Goal: Transaction & Acquisition: Download file/media

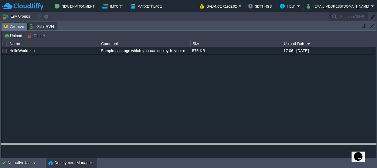
drag, startPoint x: 140, startPoint y: 25, endPoint x: 143, endPoint y: 146, distance: 120.5
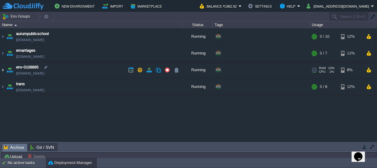
click at [3, 70] on img at bounding box center [2, 70] width 5 height 16
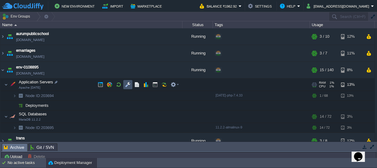
click at [128, 84] on button "button" at bounding box center [127, 84] width 5 height 5
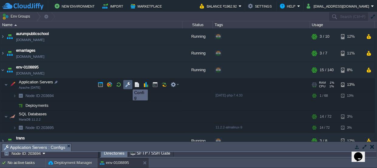
scroll to position [4, 0]
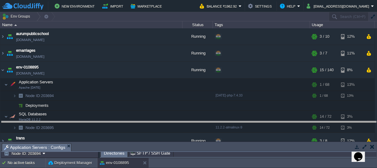
drag, startPoint x: 185, startPoint y: 147, endPoint x: 183, endPoint y: -33, distance: 180.0
click at [183, 0] on html "New Environment Import Marketplace Bonus ₹0.00 Upgrade Account Balance ₹1962.92…" at bounding box center [188, 84] width 377 height 168
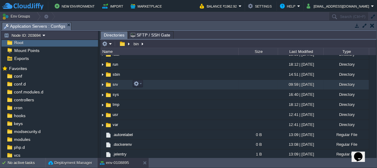
scroll to position [83, 0]
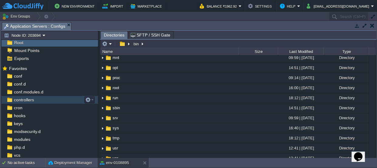
click at [19, 98] on span "controllers" at bounding box center [24, 99] width 22 height 5
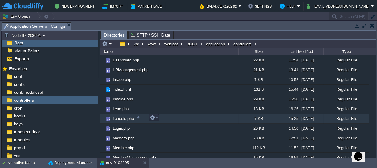
scroll to position [138, 0]
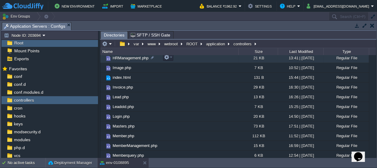
click at [130, 58] on span "HRManagement.php" at bounding box center [131, 57] width 38 height 5
click at [116, 32] on span "Directories" at bounding box center [114, 35] width 21 height 8
click at [148, 33] on span "HRManagement.php" at bounding box center [153, 34] width 46 height 7
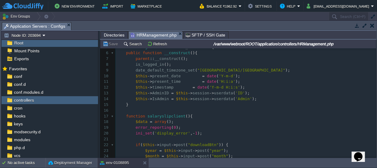
scroll to position [27, 0]
click at [112, 31] on span "Directories" at bounding box center [114, 34] width 21 height 7
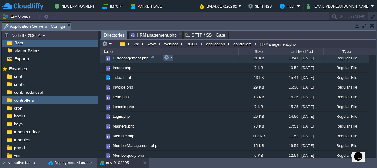
click at [169, 57] on button "button" at bounding box center [166, 56] width 5 height 5
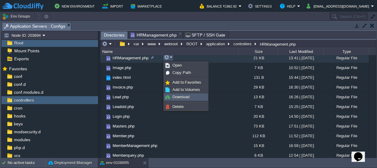
click at [192, 94] on link "Download" at bounding box center [185, 96] width 43 height 7
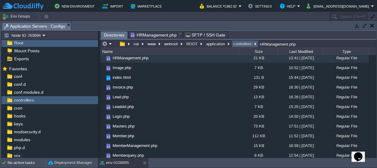
click at [236, 46] on button "controllers" at bounding box center [242, 43] width 21 height 5
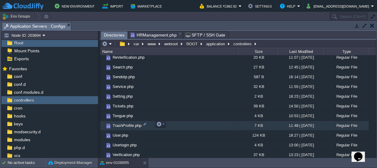
scroll to position [343, 0]
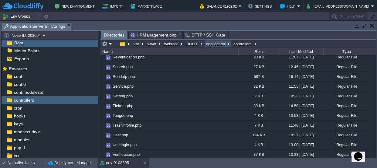
click at [222, 42] on button "application" at bounding box center [215, 43] width 21 height 5
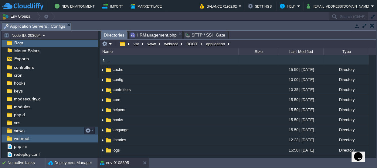
click at [13, 128] on span "views" at bounding box center [19, 129] width 13 height 5
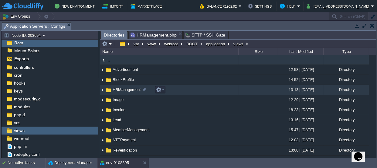
click at [136, 89] on span "HRManagement" at bounding box center [127, 89] width 30 height 5
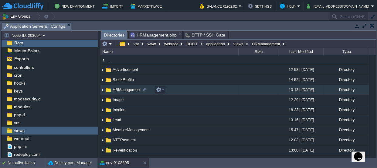
click at [136, 89] on span "HRManagement" at bounding box center [127, 89] width 30 height 5
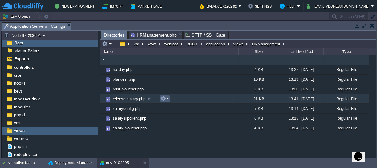
click at [163, 97] on button "button" at bounding box center [163, 98] width 5 height 5
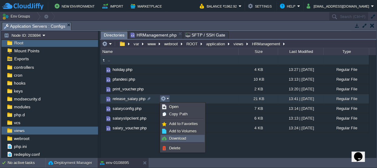
click at [175, 138] on span "Download" at bounding box center [177, 138] width 17 height 5
